Goal: Information Seeking & Learning: Understand process/instructions

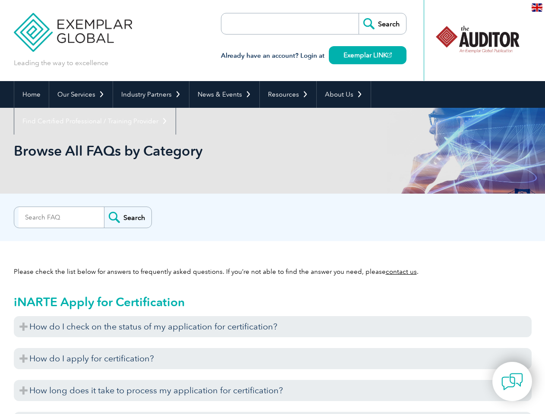
click at [272, 207] on div "Search" at bounding box center [273, 215] width 518 height 17
click at [80, 95] on link "Our Services" at bounding box center [80, 94] width 63 height 27
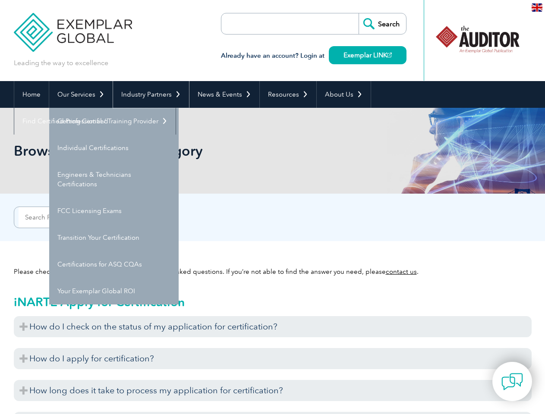
click at [149, 95] on link "Industry Partners" at bounding box center [151, 94] width 76 height 27
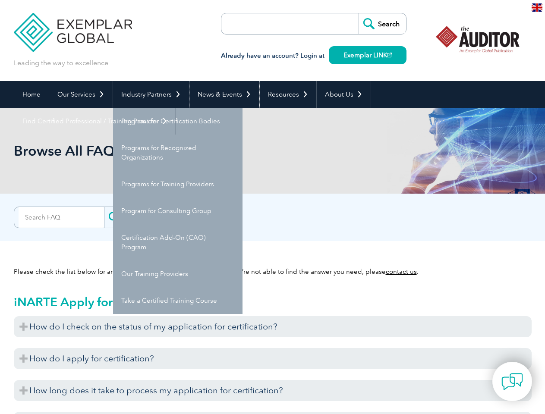
click at [222, 95] on link "News & Events" at bounding box center [225, 94] width 70 height 27
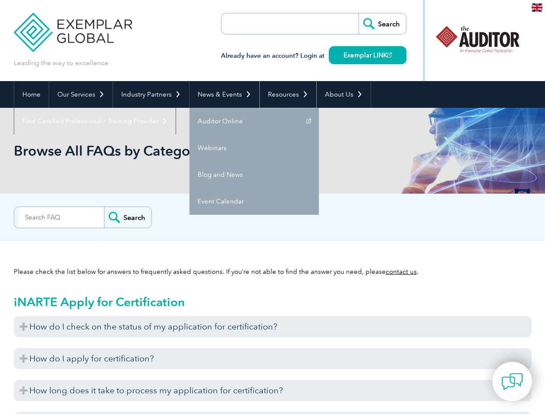
click at [285, 95] on link "Resources" at bounding box center [288, 94] width 57 height 27
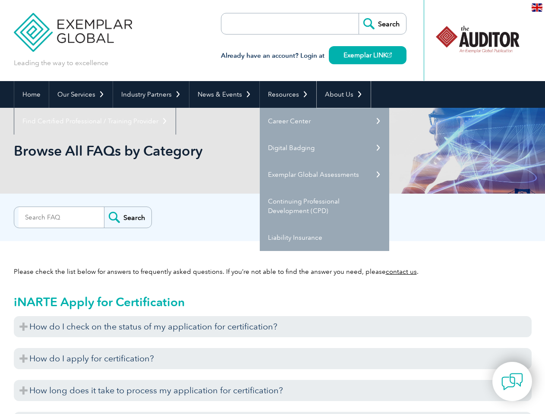
click at [339, 95] on link "About Us" at bounding box center [344, 94] width 54 height 27
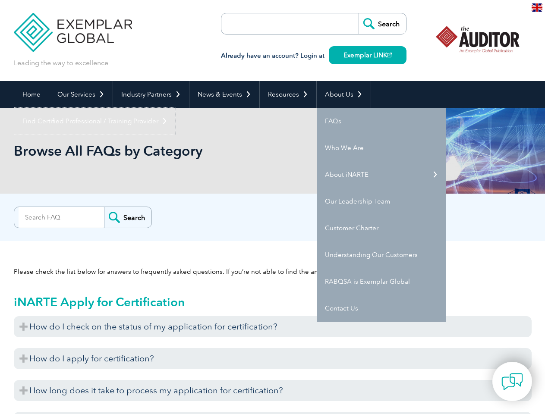
click at [176, 108] on link "Find Certified Professional / Training Provider" at bounding box center [94, 121] width 161 height 27
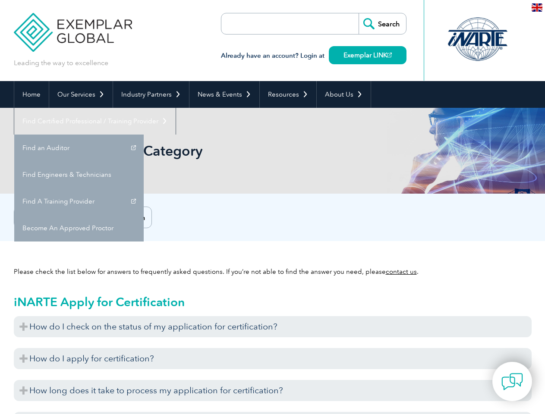
click at [273, 327] on h3 "How do I check on the status of my application for certification?" at bounding box center [273, 326] width 518 height 21
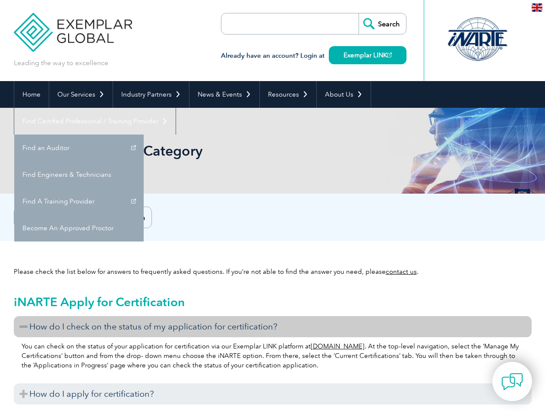
click at [273, 359] on p "You can check on the status of your application for certification via our Exemp…" at bounding box center [273, 356] width 503 height 28
click at [273, 391] on h3 "How do I apply for certification?" at bounding box center [273, 394] width 518 height 21
